Goal: Task Accomplishment & Management: Use online tool/utility

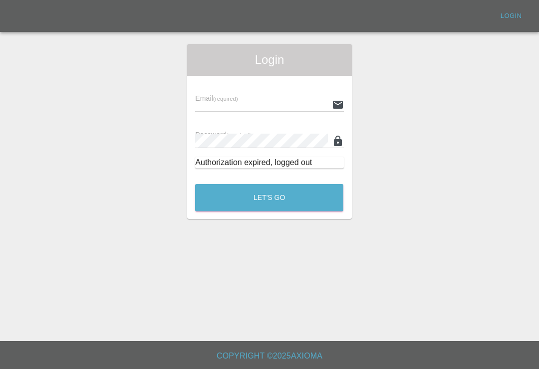
scroll to position [15, 0]
click at [311, 97] on input "text" at bounding box center [261, 104] width 132 height 14
type input "[EMAIL_ADDRESS][DOMAIN_NAME]"
click at [269, 184] on button "Let's Go" at bounding box center [269, 197] width 148 height 27
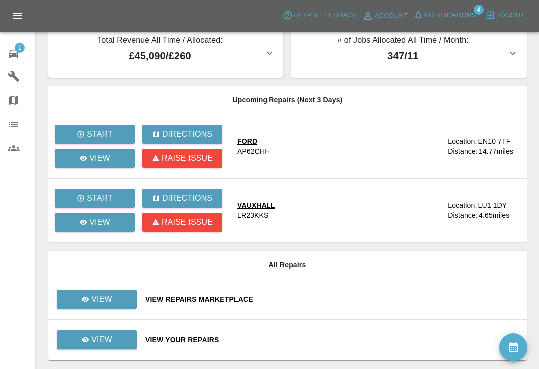
click at [427, 12] on span "Notifications" at bounding box center [450, 15] width 52 height 11
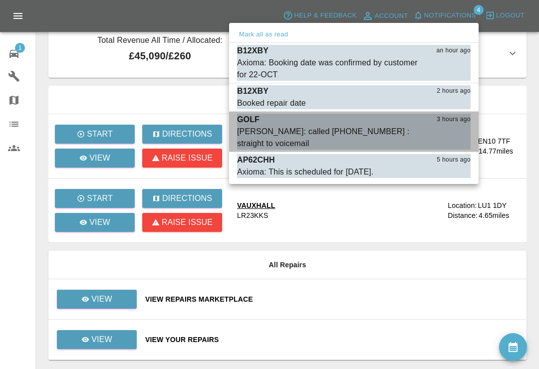
click at [457, 138] on button "Mark as read" at bounding box center [449, 143] width 44 height 11
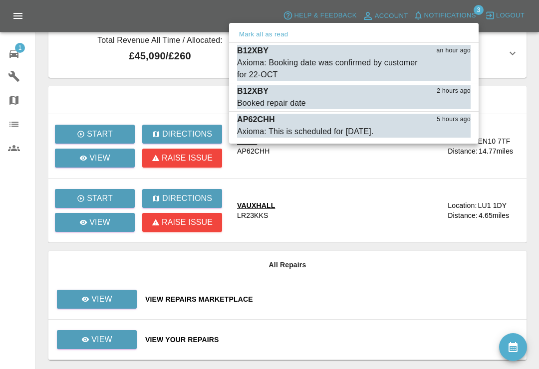
click at [458, 135] on button "Mark as read" at bounding box center [449, 131] width 44 height 11
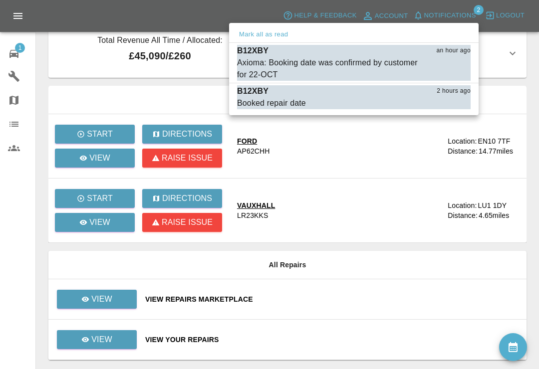
click at [534, 79] on div at bounding box center [269, 184] width 539 height 369
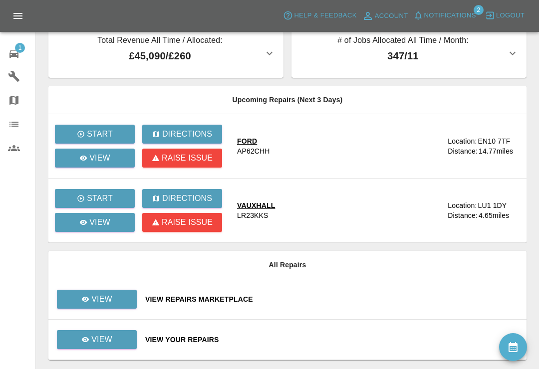
click at [12, 53] on icon at bounding box center [13, 54] width 9 height 8
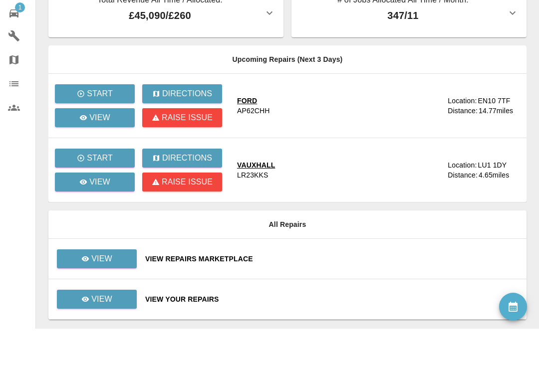
scroll to position [31, 0]
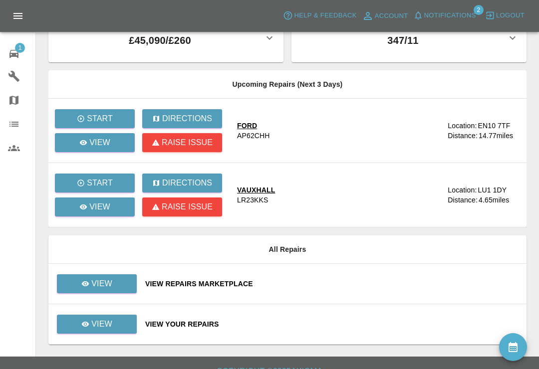
click at [376, 280] on div "View Repairs Marketplace" at bounding box center [331, 284] width 373 height 10
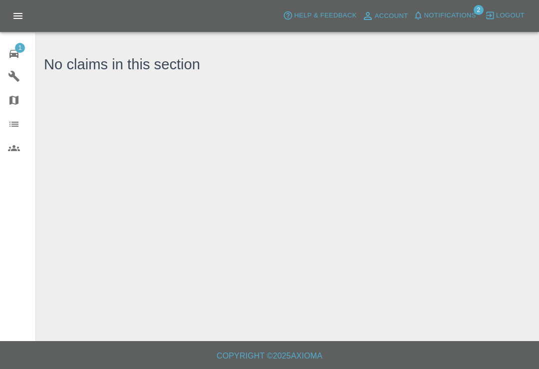
click at [16, 52] on icon at bounding box center [14, 54] width 12 height 12
click at [15, 51] on icon at bounding box center [14, 54] width 12 height 12
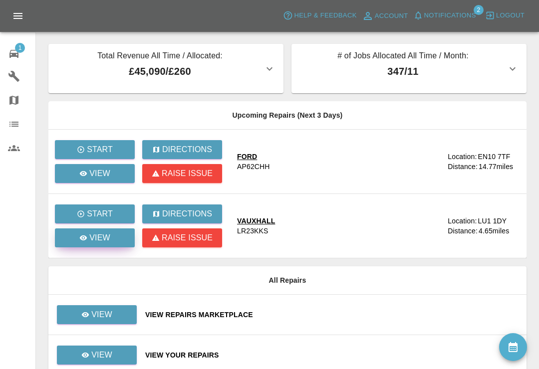
click at [80, 238] on icon at bounding box center [83, 237] width 7 height 5
